Goal: Task Accomplishment & Management: Use online tool/utility

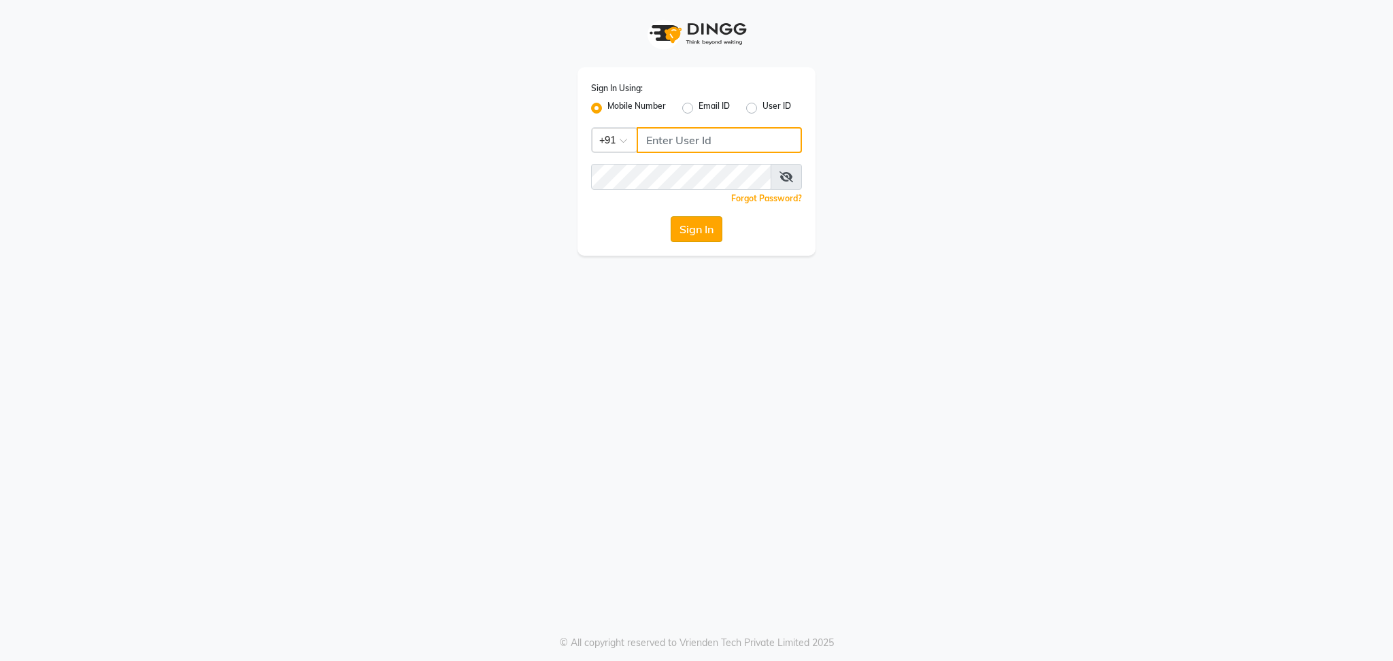
type input "9773671700"
click at [691, 220] on button "Sign In" at bounding box center [697, 229] width 52 height 26
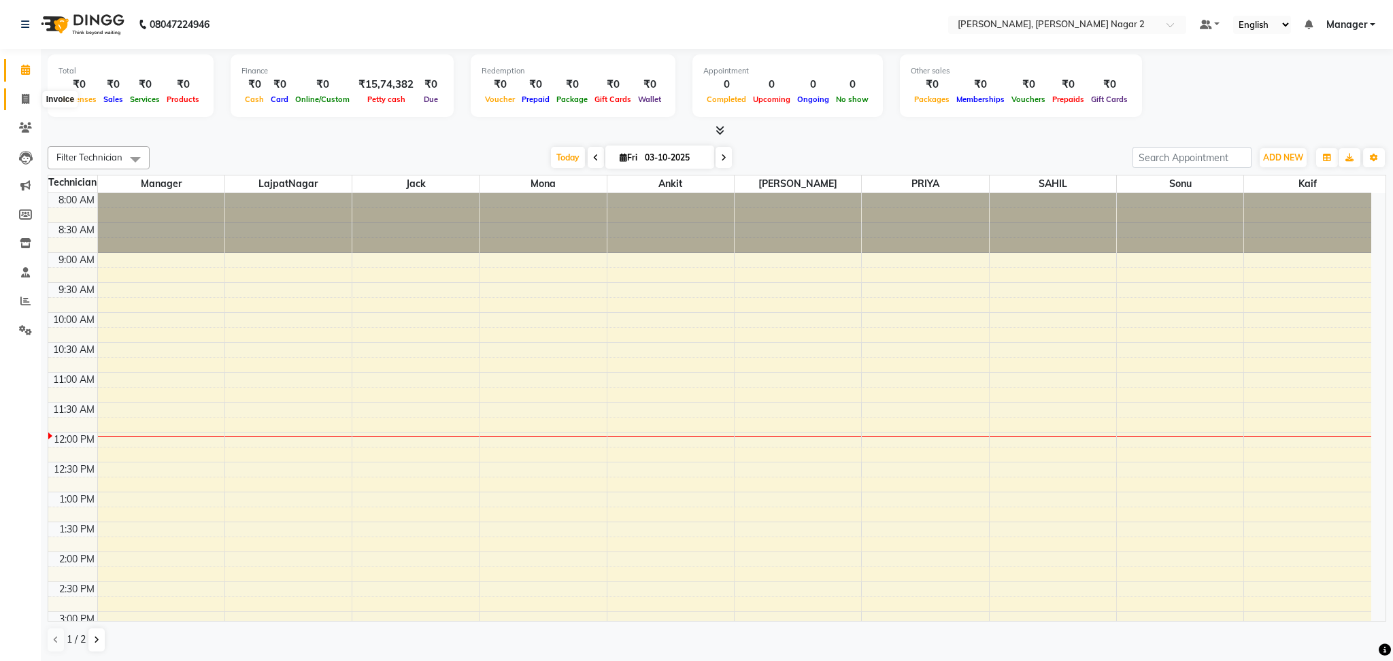
click at [16, 106] on span at bounding box center [26, 100] width 24 height 16
select select "4241"
select select "service"
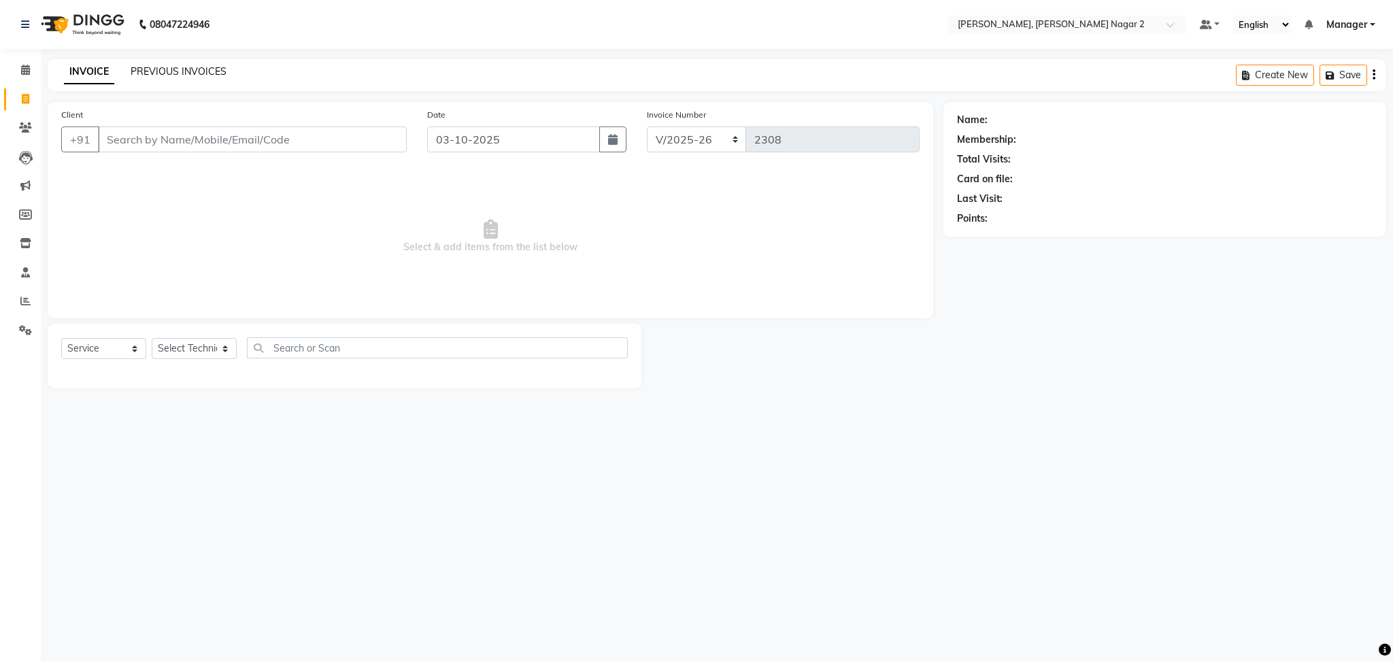
click at [171, 72] on link "PREVIOUS INVOICES" at bounding box center [179, 71] width 96 height 12
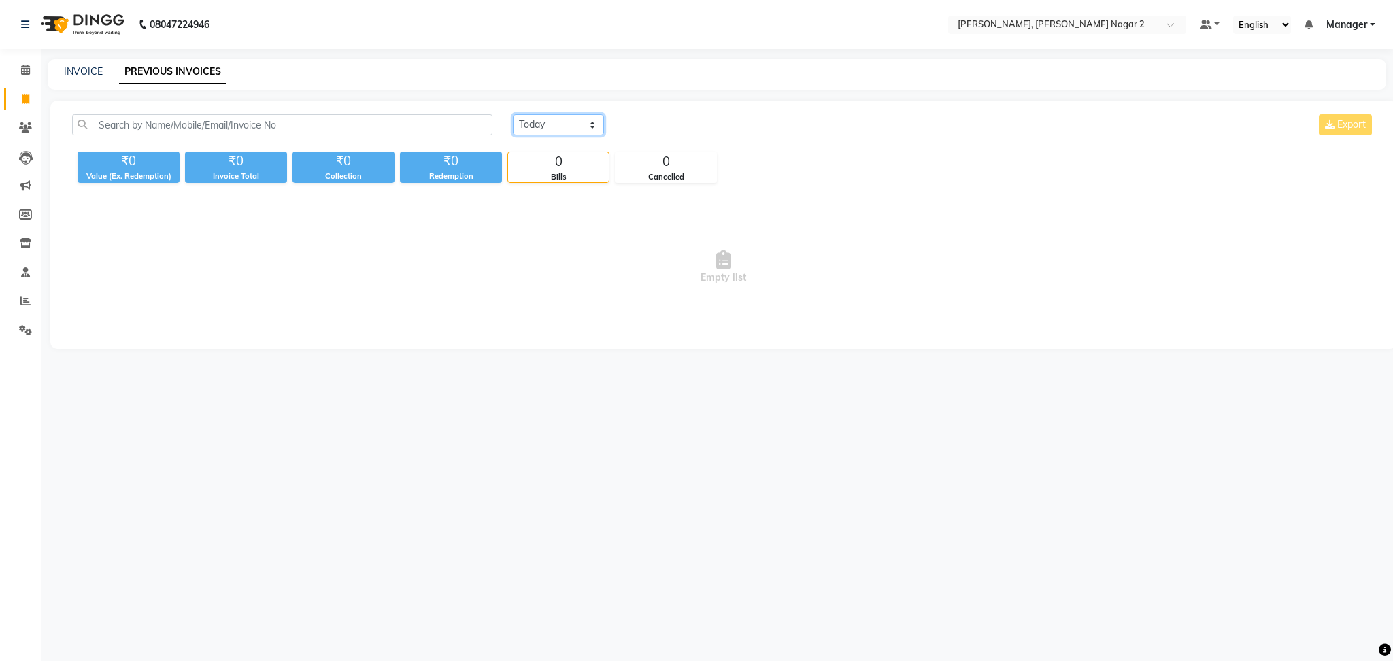
click at [541, 122] on select "[DATE] [DATE] Custom Range" at bounding box center [558, 124] width 91 height 21
select select "[DATE]"
click at [513, 114] on select "[DATE] [DATE] Custom Range" at bounding box center [558, 124] width 91 height 21
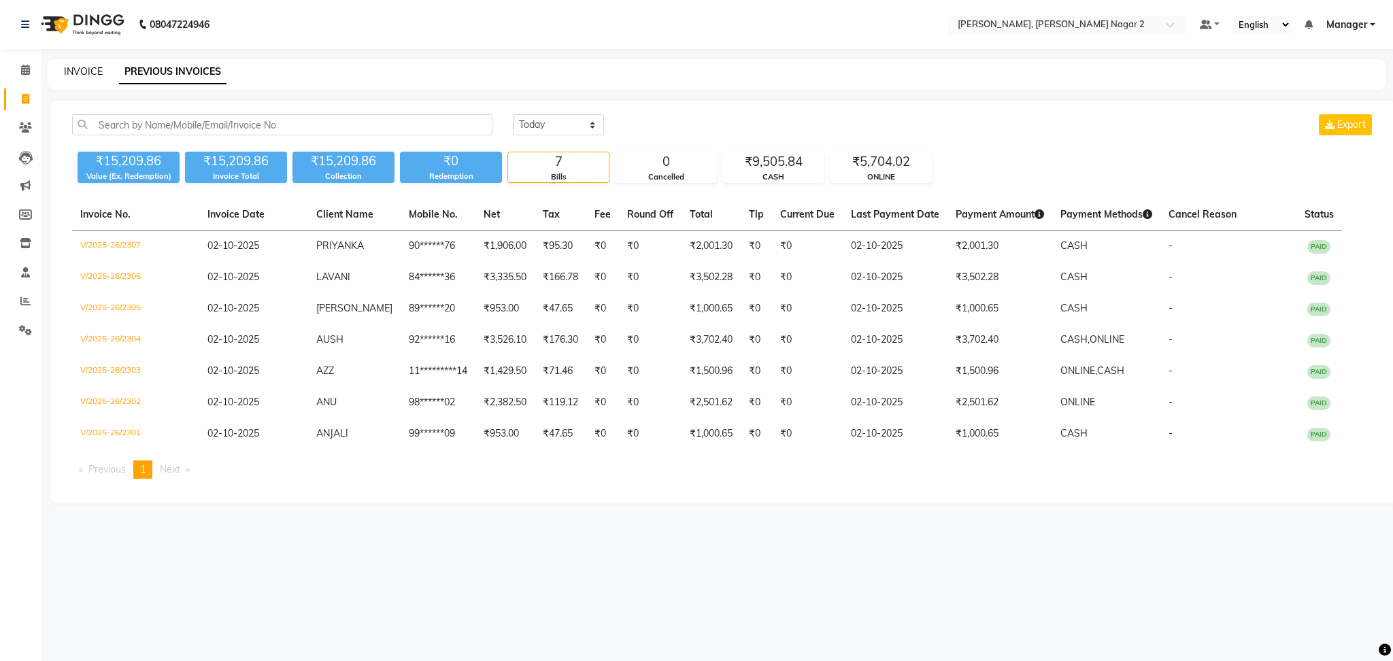
click at [73, 68] on link "INVOICE" at bounding box center [83, 71] width 39 height 12
select select "service"
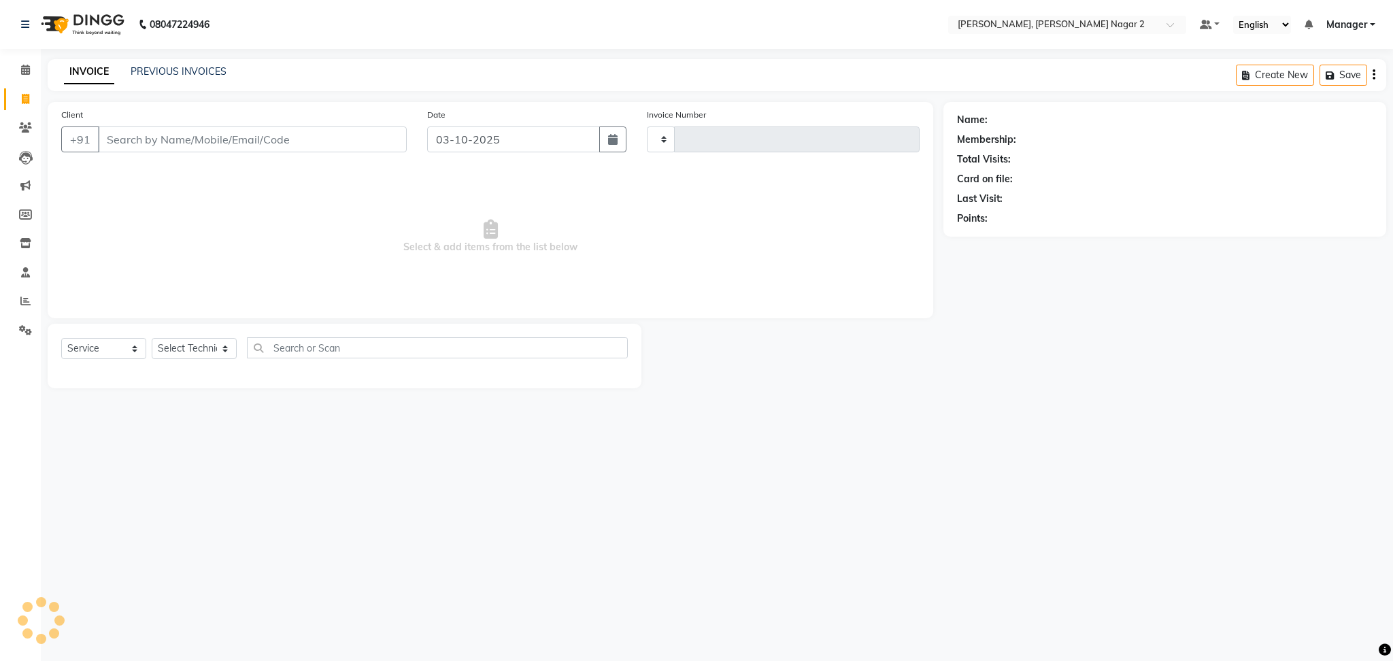
type input "2308"
select select "4241"
click at [153, 66] on link "PREVIOUS INVOICES" at bounding box center [179, 71] width 96 height 12
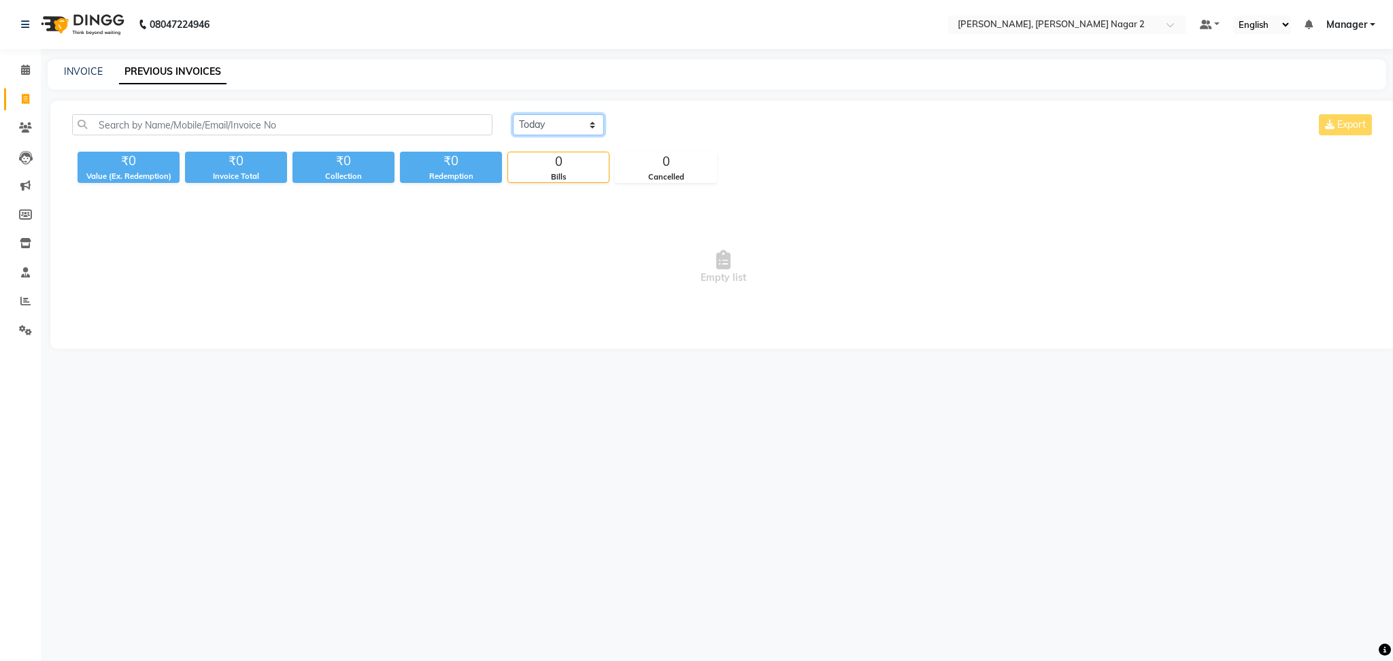
click at [567, 124] on select "[DATE] [DATE] Custom Range" at bounding box center [558, 124] width 91 height 21
select select "[DATE]"
click at [513, 114] on select "[DATE] [DATE] Custom Range" at bounding box center [558, 124] width 91 height 21
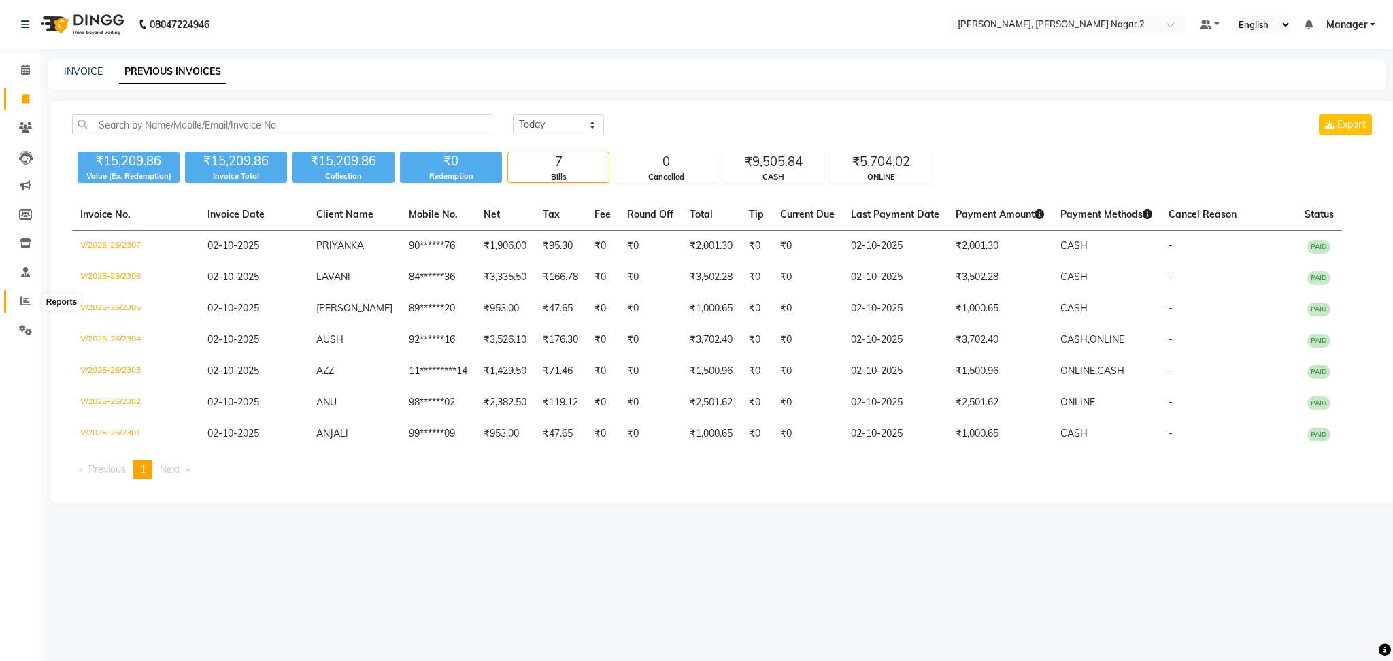
click at [25, 301] on icon at bounding box center [25, 301] width 10 height 10
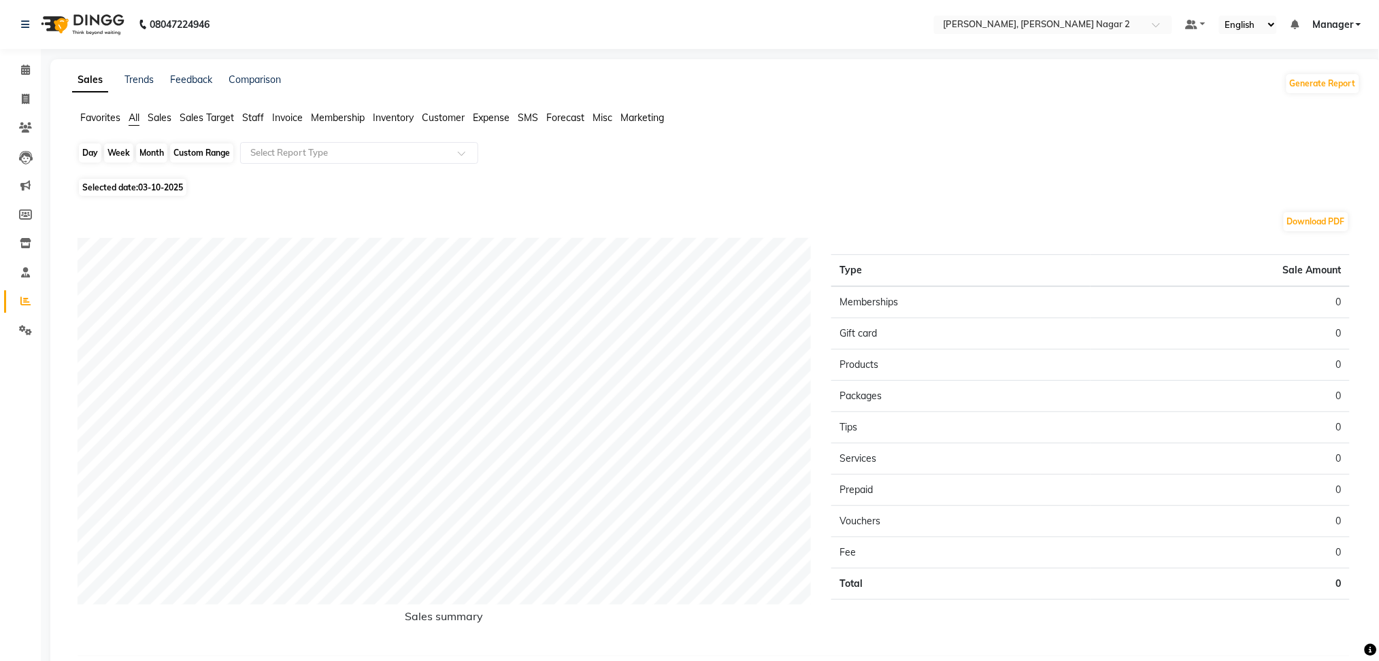
click at [90, 154] on div "Day" at bounding box center [90, 153] width 22 height 19
select select "10"
select select "2025"
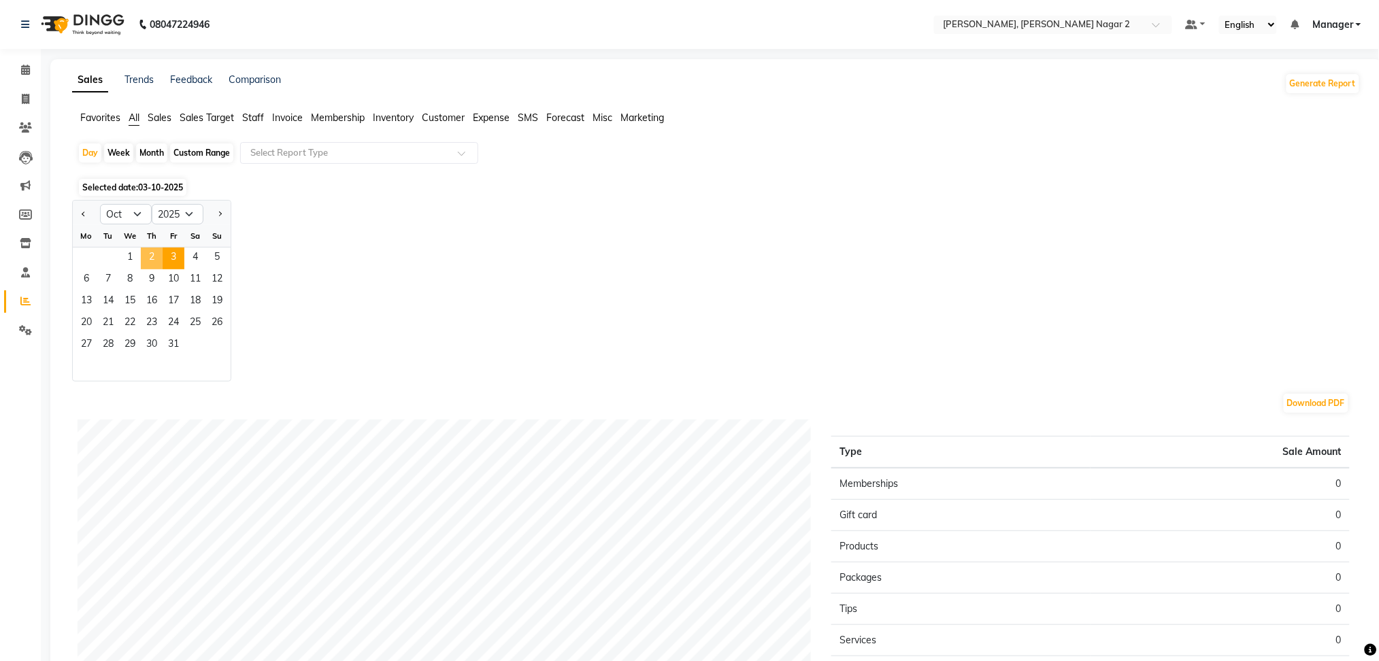
click at [154, 252] on span "2" at bounding box center [152, 259] width 22 height 22
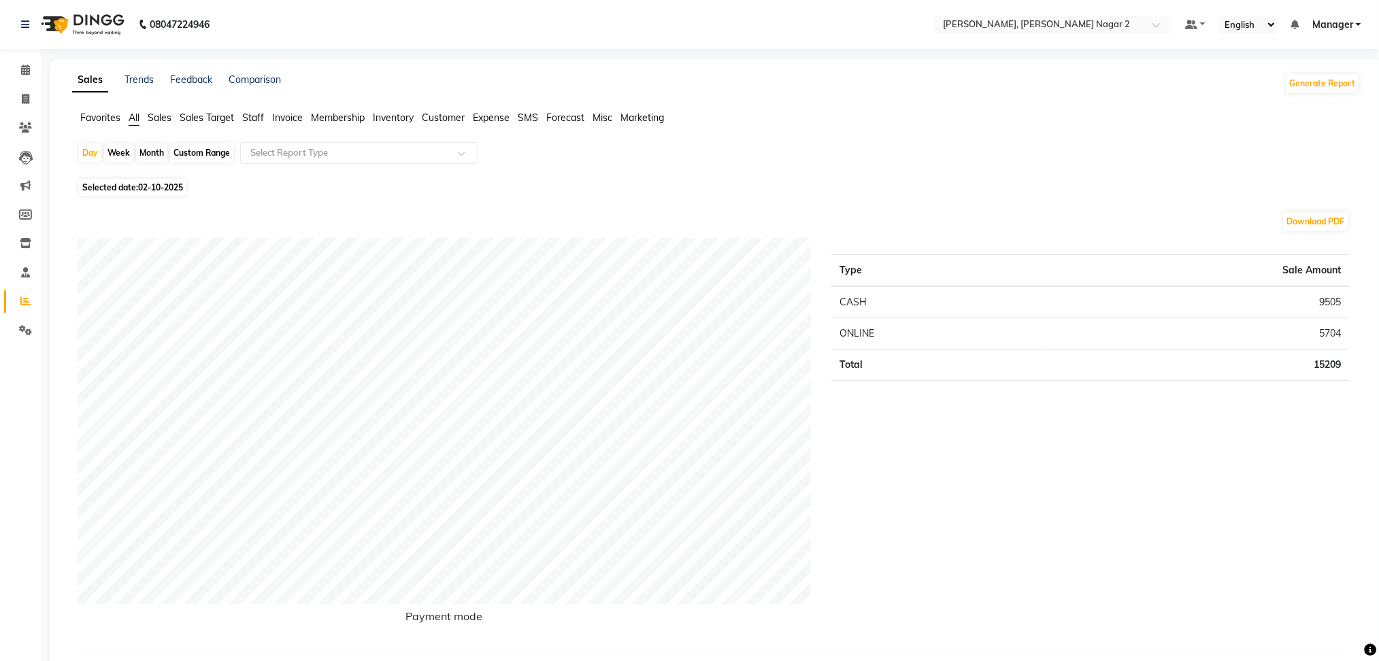
click at [258, 112] on span "Staff" at bounding box center [253, 118] width 22 height 12
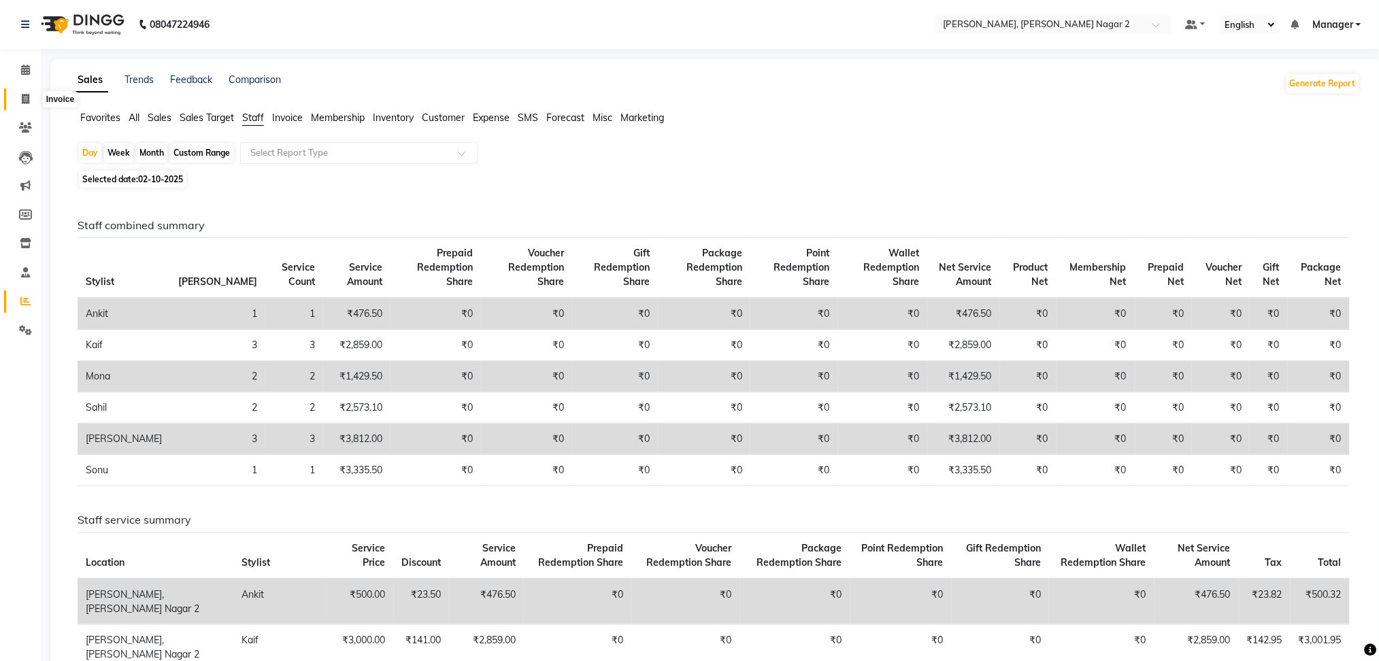
click at [24, 94] on icon at bounding box center [25, 99] width 7 height 10
select select "service"
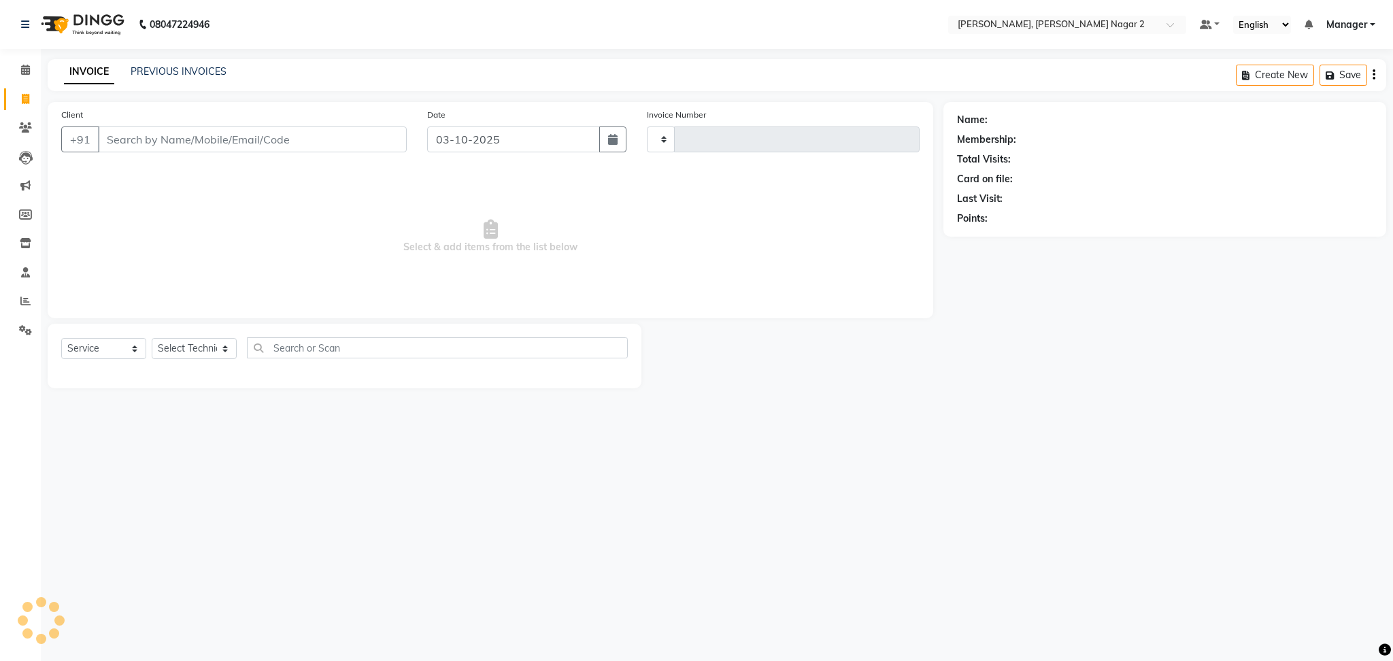
type input "2308"
select select "4241"
